Goal: Information Seeking & Learning: Learn about a topic

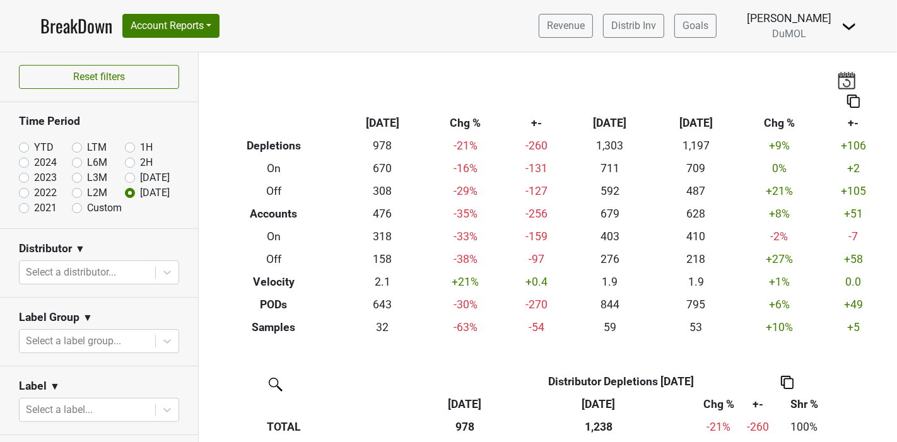
scroll to position [414, 0]
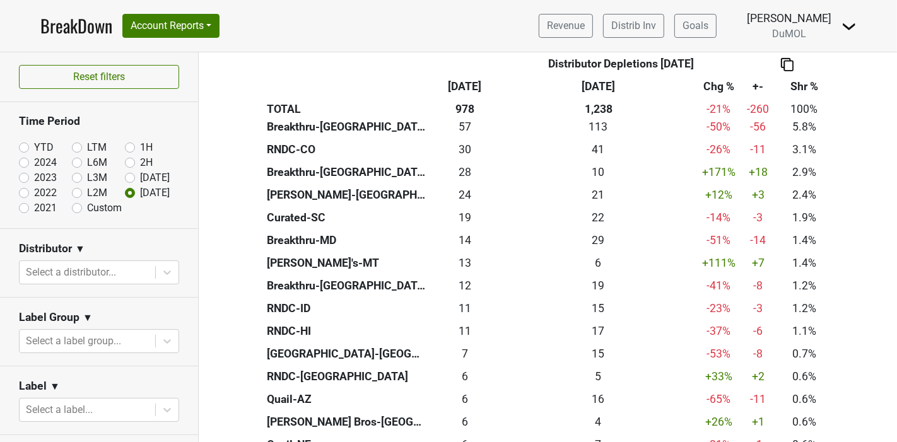
click at [62, 29] on link "BreakDown" at bounding box center [76, 26] width 72 height 26
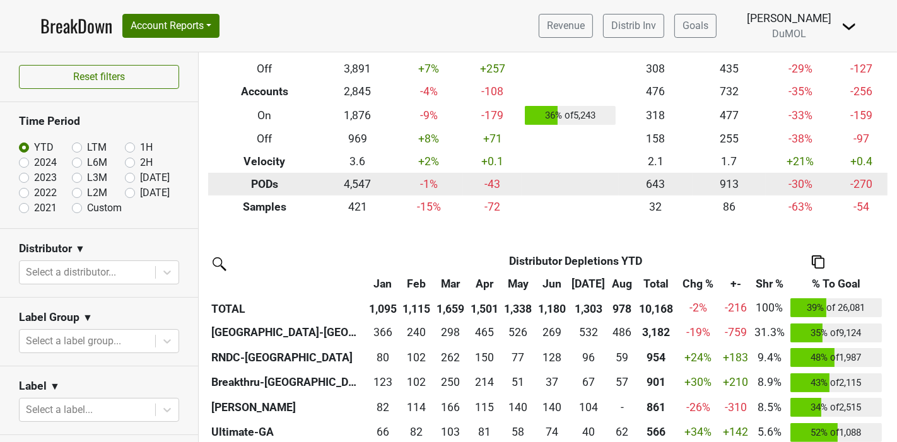
scroll to position [210, 0]
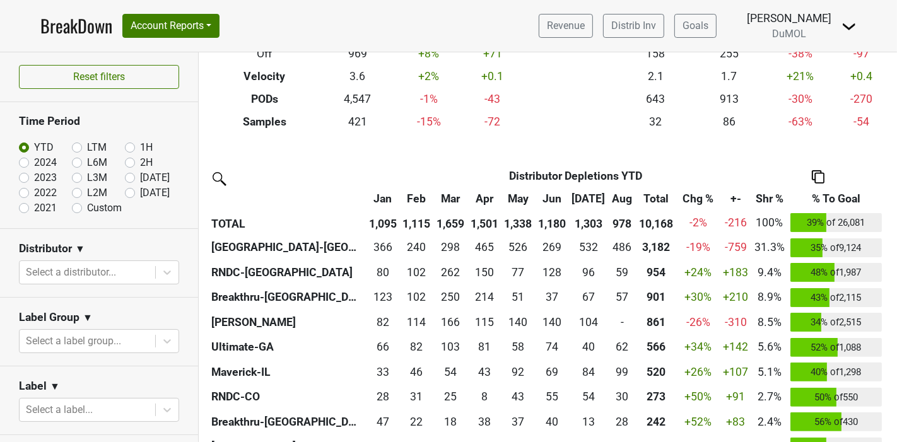
click at [140, 192] on label "[DATE]" at bounding box center [155, 192] width 30 height 15
click at [125, 192] on input "[DATE]" at bounding box center [150, 191] width 50 height 13
radio input "true"
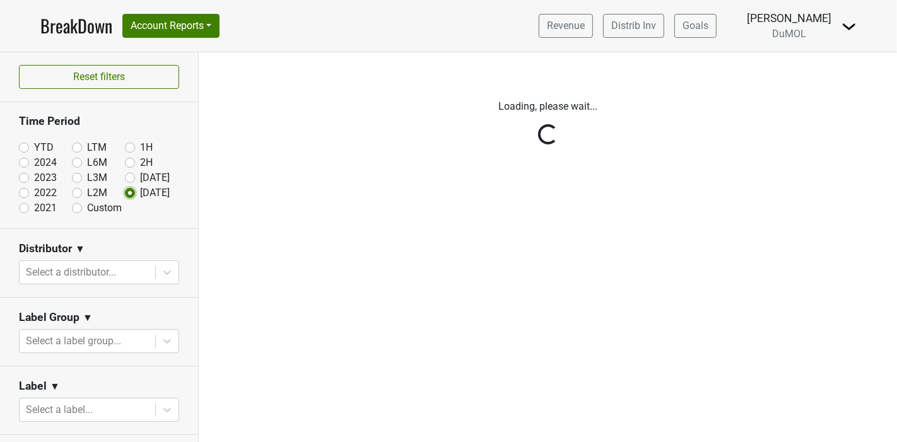
scroll to position [0, 0]
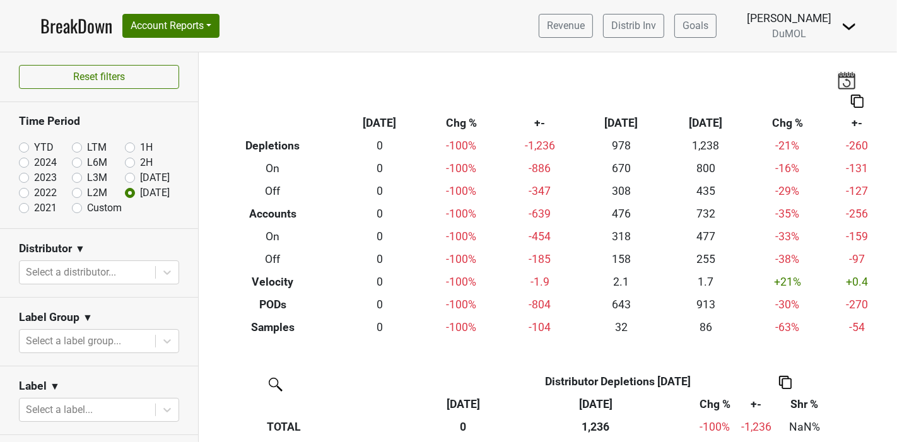
click at [302, 79] on div "Breakdown Type Aug '25 Chg % +- Jul ‘25 Jul ‘24 Chg % +- Depletions 0 -100 % -1…" at bounding box center [548, 195] width 698 height 286
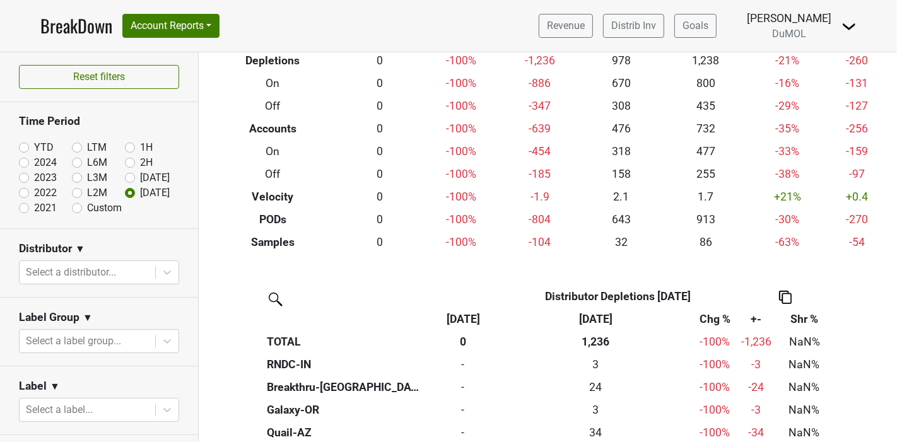
scroll to position [210, 0]
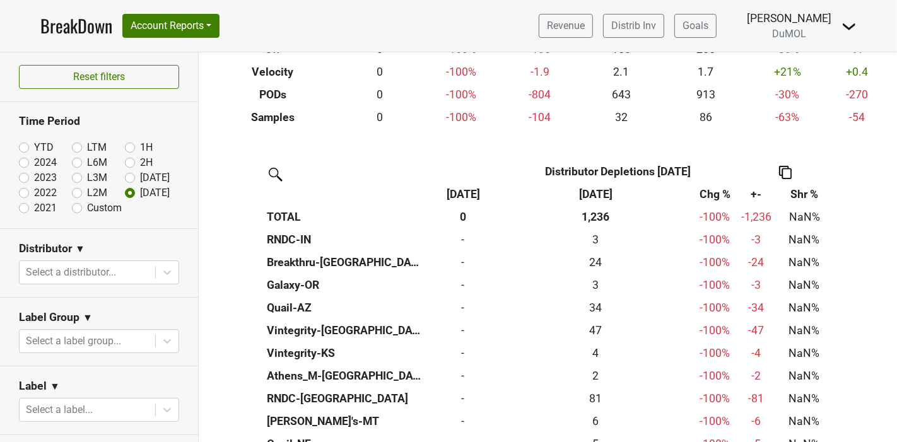
click at [34, 146] on label "YTD" at bounding box center [44, 147] width 20 height 15
click at [21, 146] on input "YTD" at bounding box center [44, 146] width 50 height 13
radio input "true"
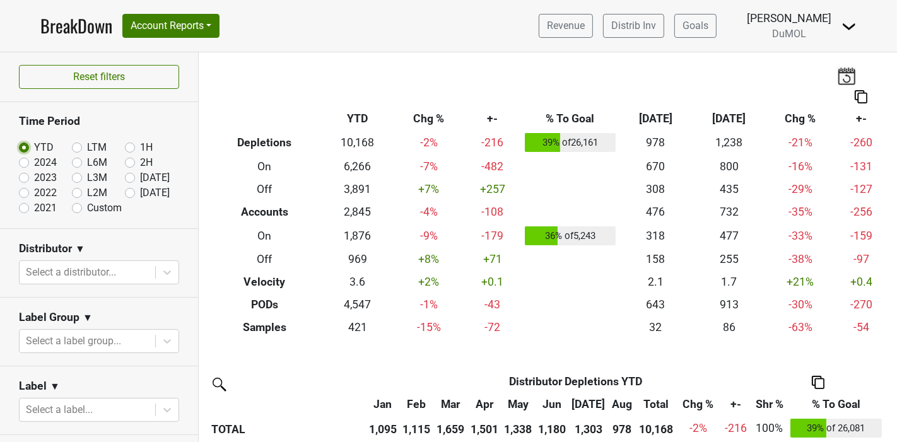
scroll to position [0, 0]
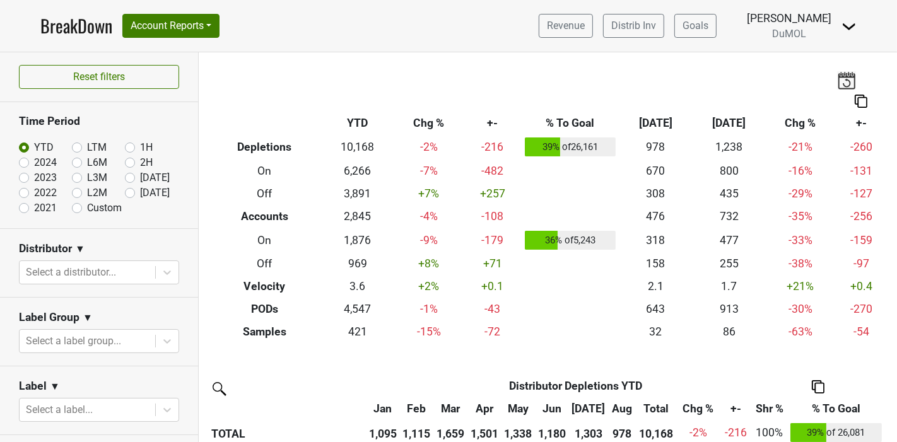
click at [34, 161] on label "2024" at bounding box center [45, 162] width 23 height 15
click at [23, 161] on input "2024" at bounding box center [44, 161] width 50 height 13
radio input "true"
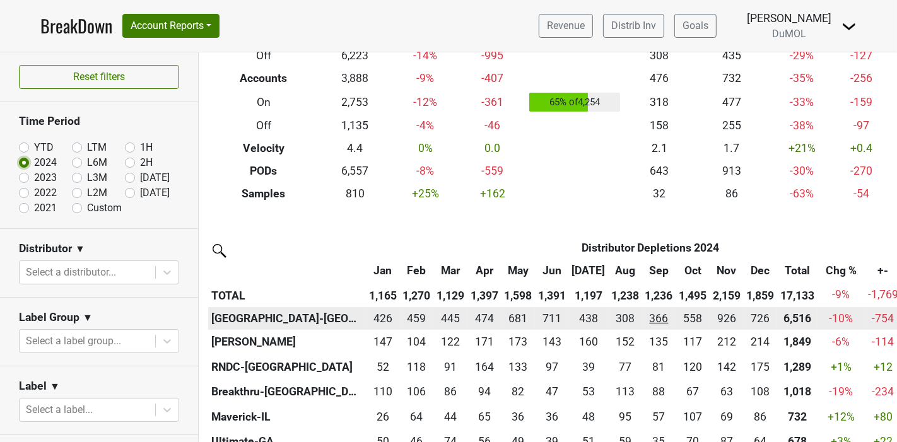
scroll to position [140, 0]
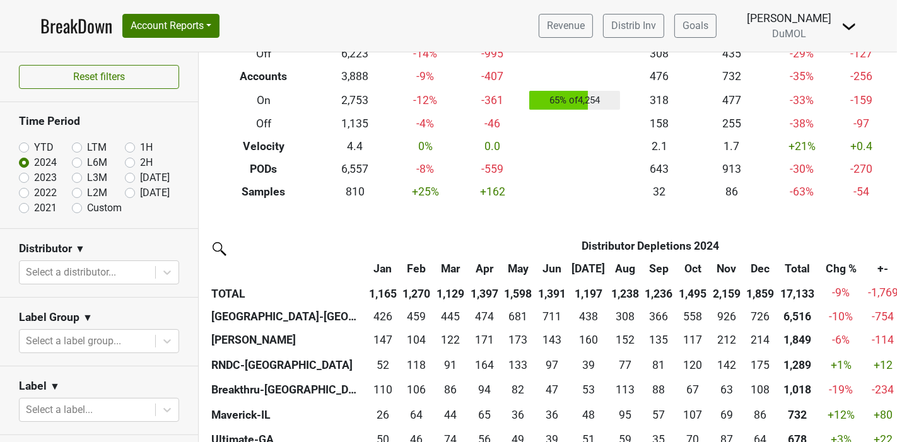
click at [34, 148] on label "YTD" at bounding box center [44, 147] width 20 height 15
click at [25, 148] on input "YTD" at bounding box center [44, 146] width 50 height 13
radio input "true"
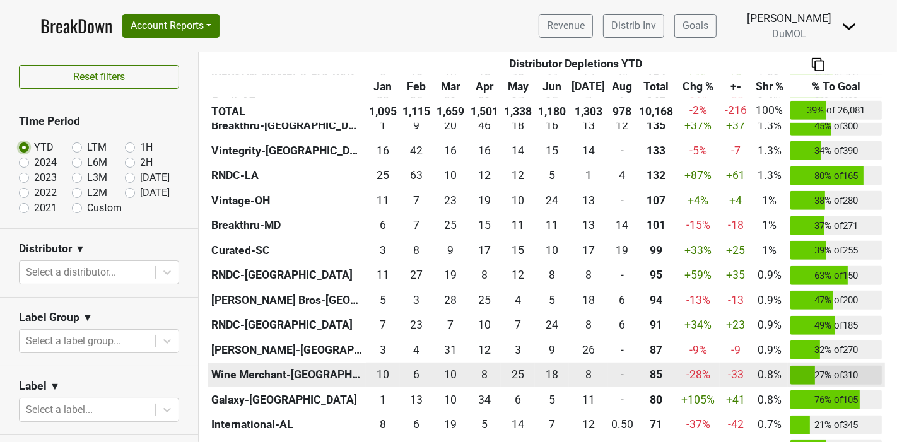
scroll to position [701, 0]
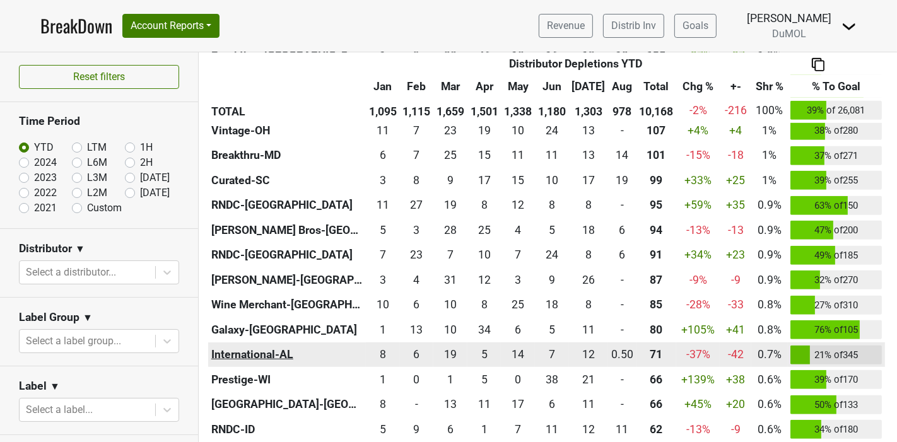
click at [270, 358] on th "International-AL" at bounding box center [287, 355] width 158 height 25
click at [617, 353] on div "0.5 0.50" at bounding box center [622, 354] width 22 height 16
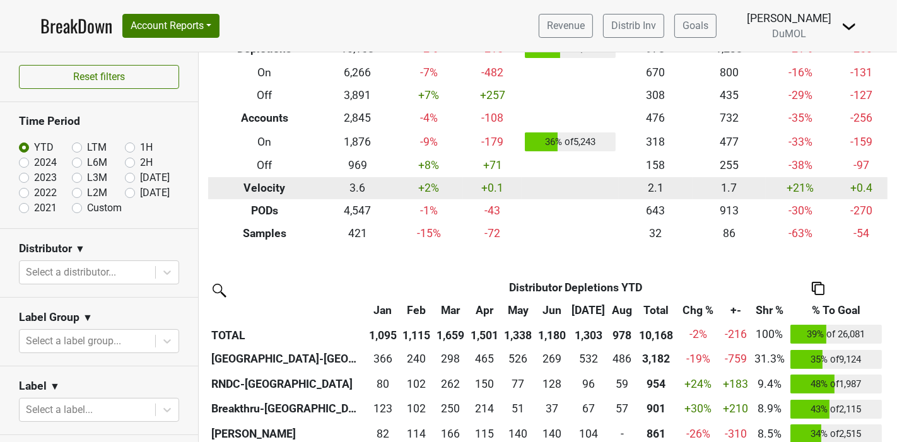
scroll to position [140, 0]
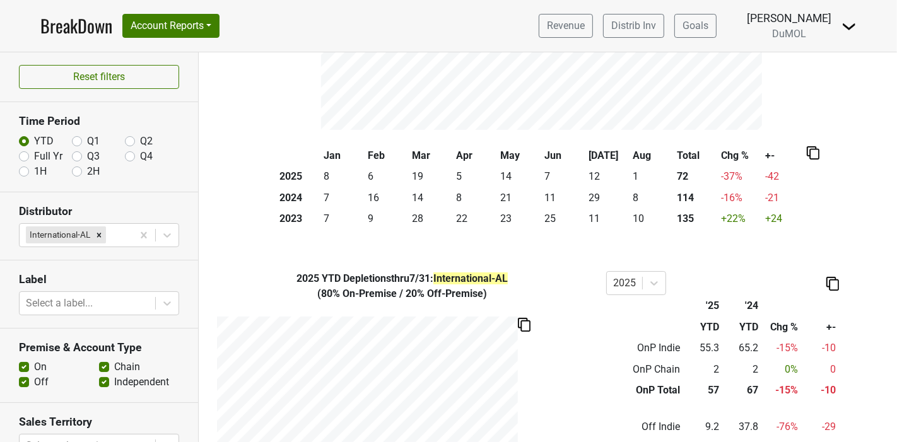
scroll to position [490, 0]
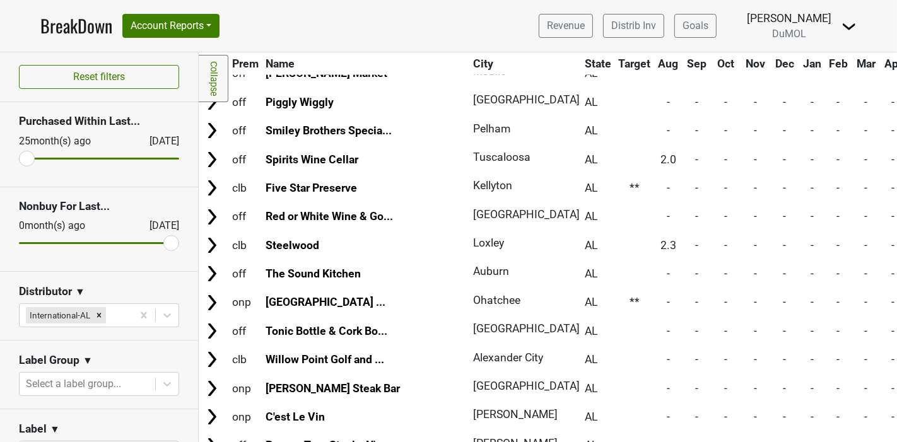
scroll to position [1775, 1]
